Goal: Book appointment/travel/reservation

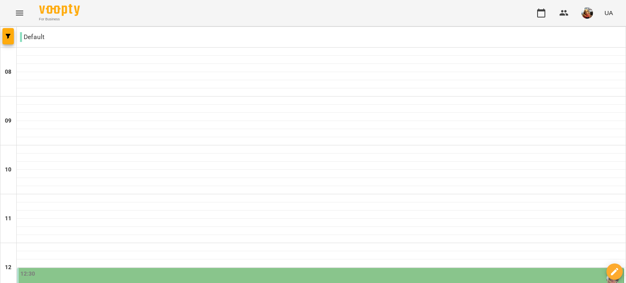
scroll to position [187, 0]
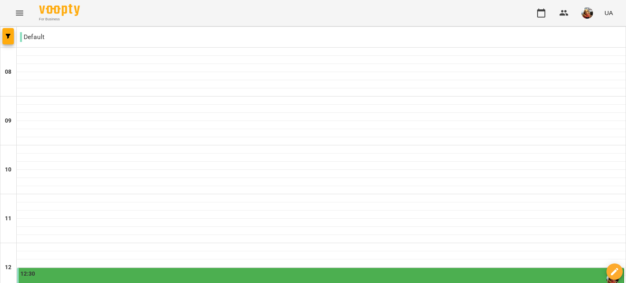
scroll to position [254, 0]
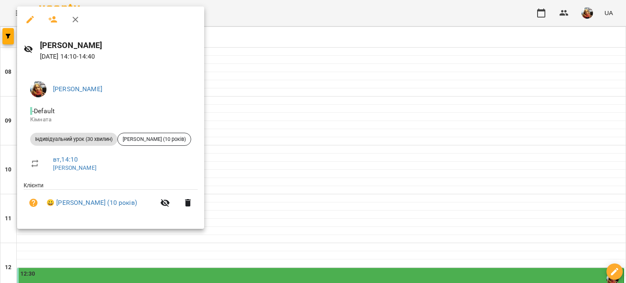
click at [258, 137] on div at bounding box center [313, 141] width 626 height 283
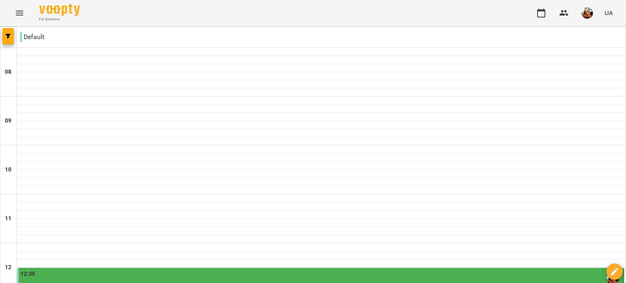
scroll to position [350, 0]
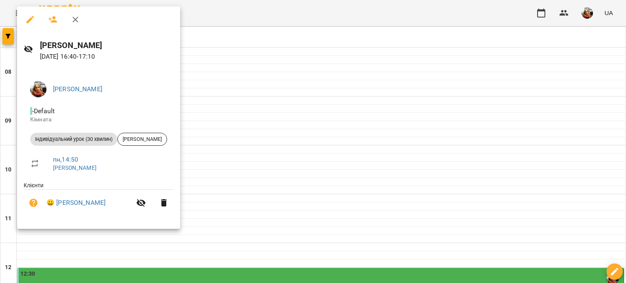
click at [235, 203] on div at bounding box center [313, 141] width 626 height 283
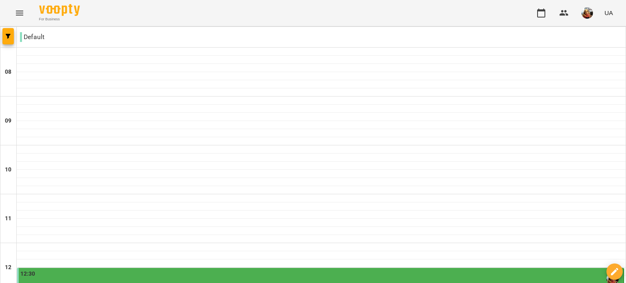
scroll to position [365, 0]
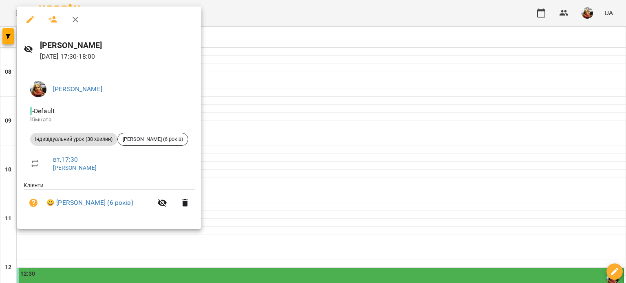
click at [256, 199] on div at bounding box center [313, 141] width 626 height 283
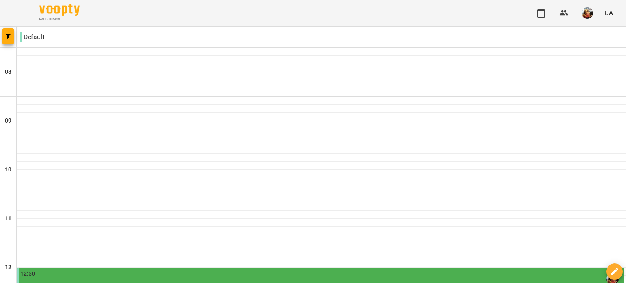
scroll to position [418, 0]
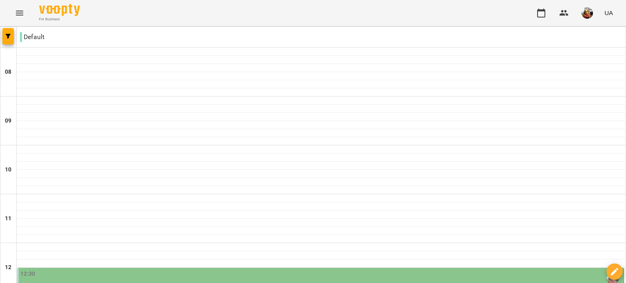
scroll to position [408, 0]
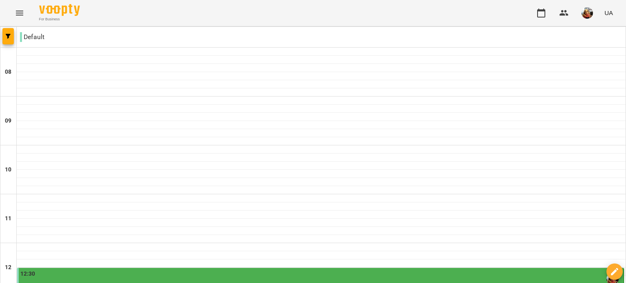
scroll to position [406, 0]
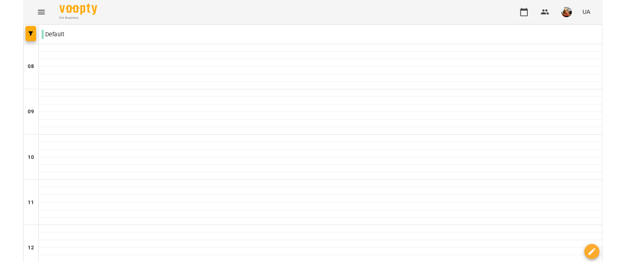
scroll to position [96, 0]
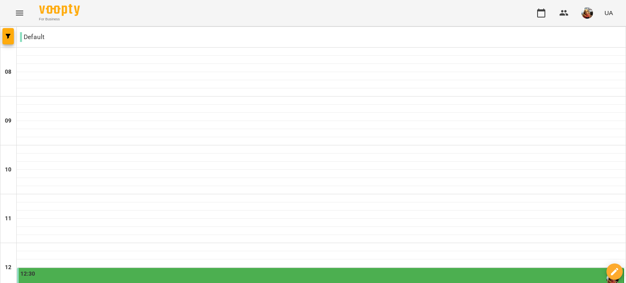
scroll to position [411, 0]
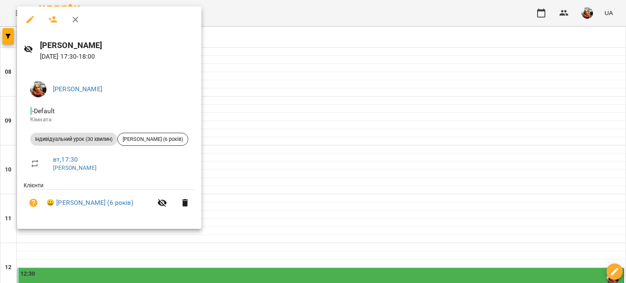
click at [327, 156] on div at bounding box center [313, 141] width 626 height 283
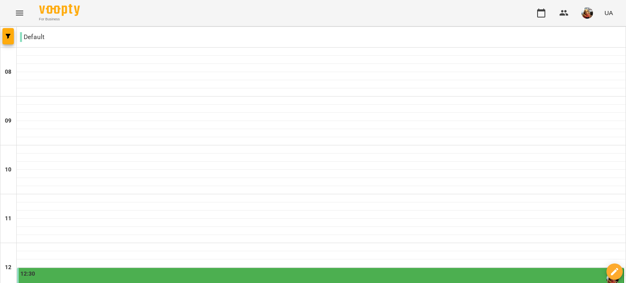
scroll to position [416, 0]
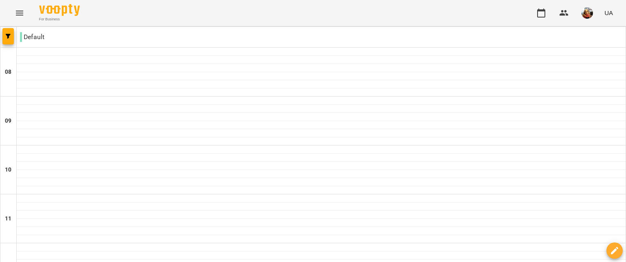
scroll to position [267, 0]
click at [594, 10] on button "button" at bounding box center [587, 12] width 21 height 21
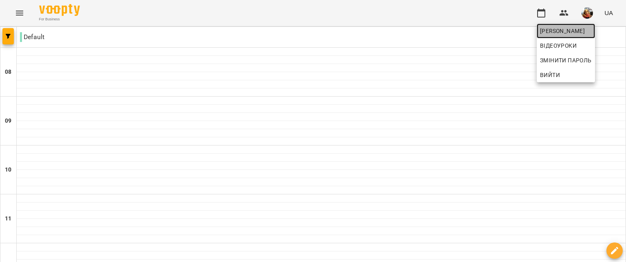
click at [592, 27] on span "[PERSON_NAME]" at bounding box center [566, 31] width 52 height 10
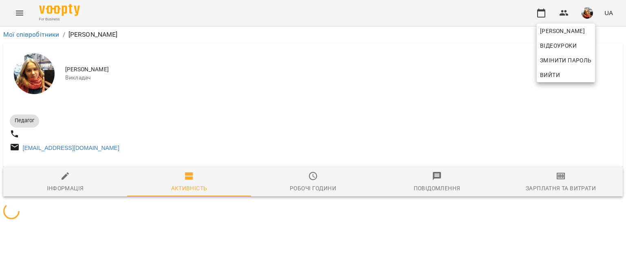
click at [466, 157] on div at bounding box center [313, 131] width 626 height 262
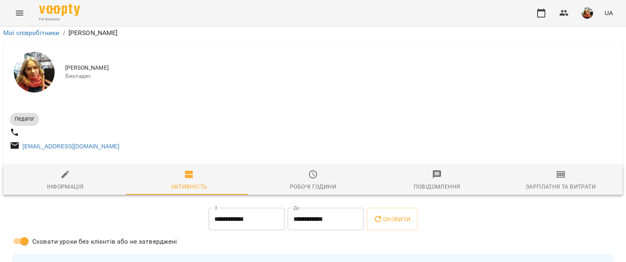
scroll to position [1129, 0]
